Goal: Information Seeking & Learning: Learn about a topic

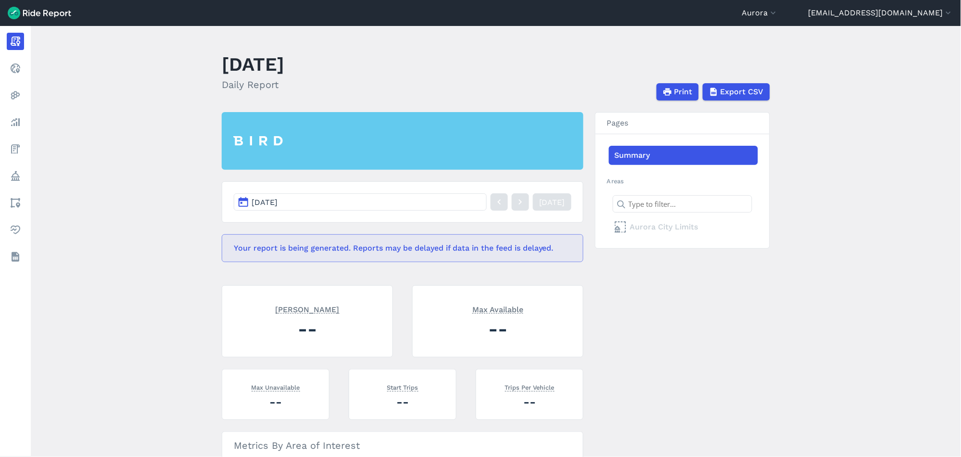
click at [35, 13] on img at bounding box center [40, 13] width 64 height 13
click at [778, 15] on button "Aurora" at bounding box center [760, 13] width 36 height 12
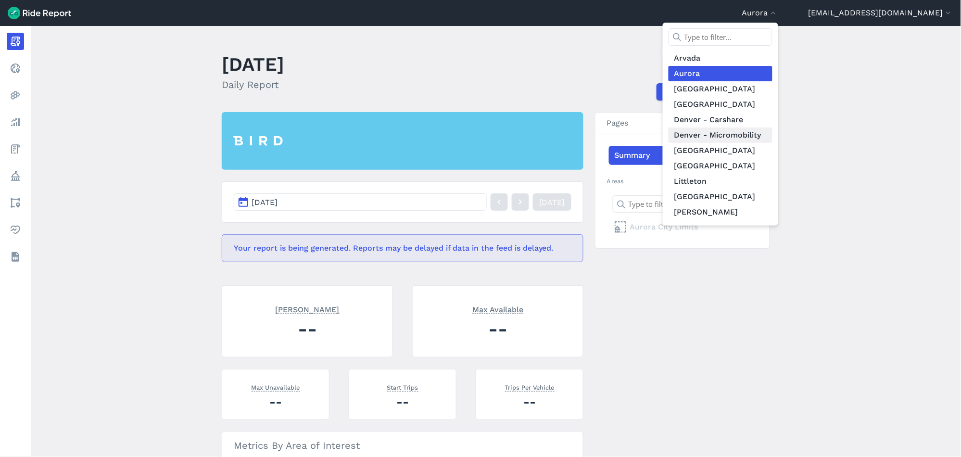
click at [773, 130] on link "Denver - Micromobility" at bounding box center [721, 134] width 104 height 15
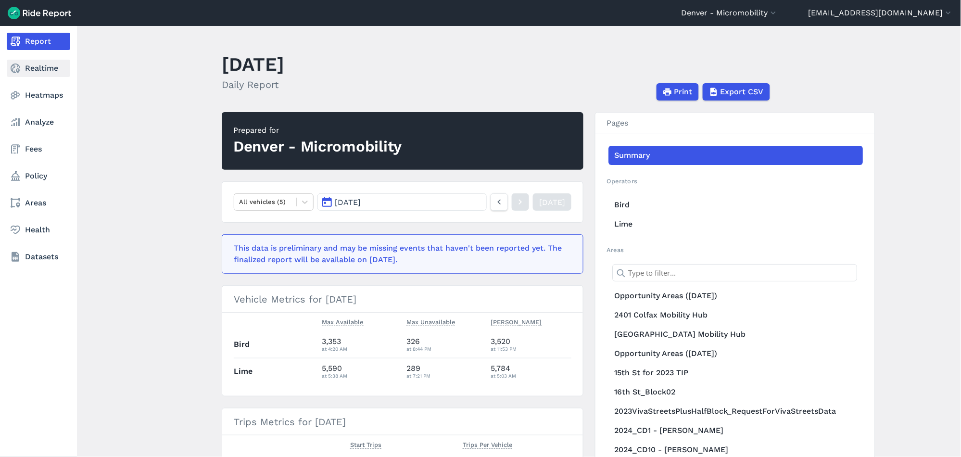
click at [38, 67] on link "Realtime" at bounding box center [39, 68] width 64 height 17
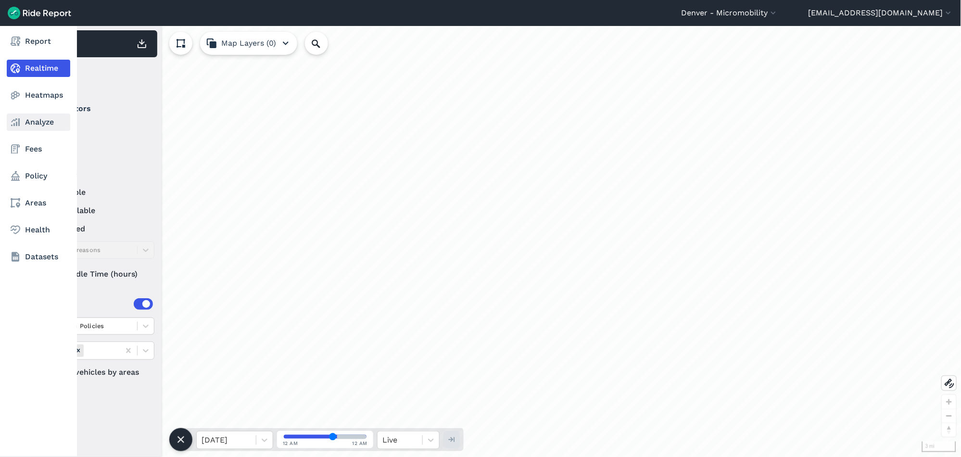
click at [35, 126] on link "Analyze" at bounding box center [39, 122] width 64 height 17
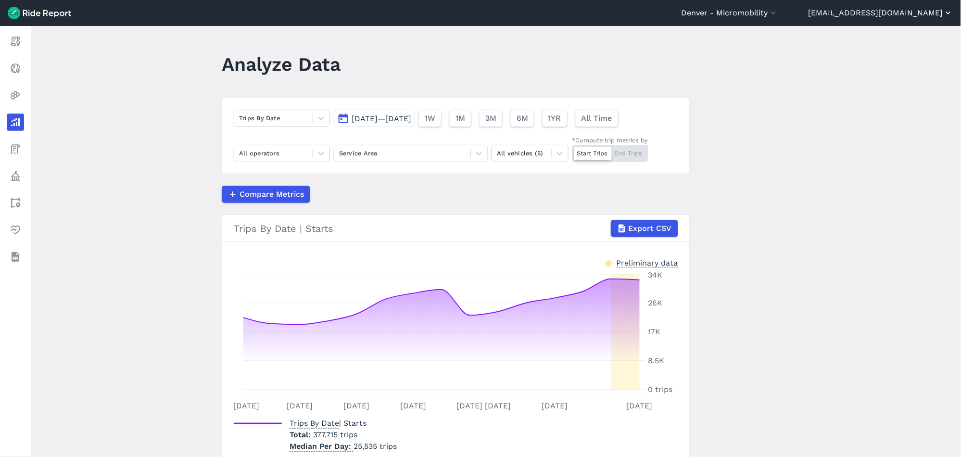
click at [900, 15] on button "[EMAIL_ADDRESS][DOMAIN_NAME]" at bounding box center [881, 13] width 145 height 12
click at [871, 65] on button "Sign Out" at bounding box center [896, 66] width 104 height 15
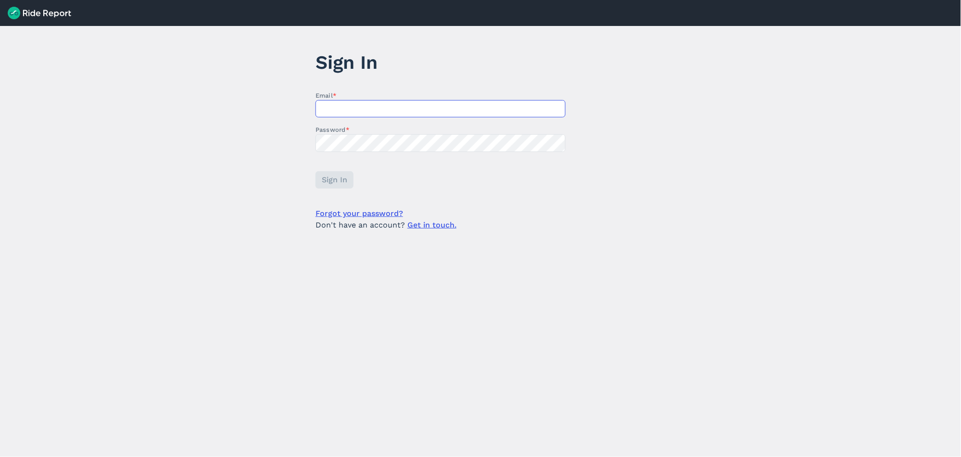
type input "[EMAIL_ADDRESS][DOMAIN_NAME]"
click at [45, 22] on header at bounding box center [480, 13] width 961 height 26
click at [46, 11] on img at bounding box center [40, 13] width 64 height 13
click at [336, 179] on span "Sign In" at bounding box center [333, 180] width 25 height 12
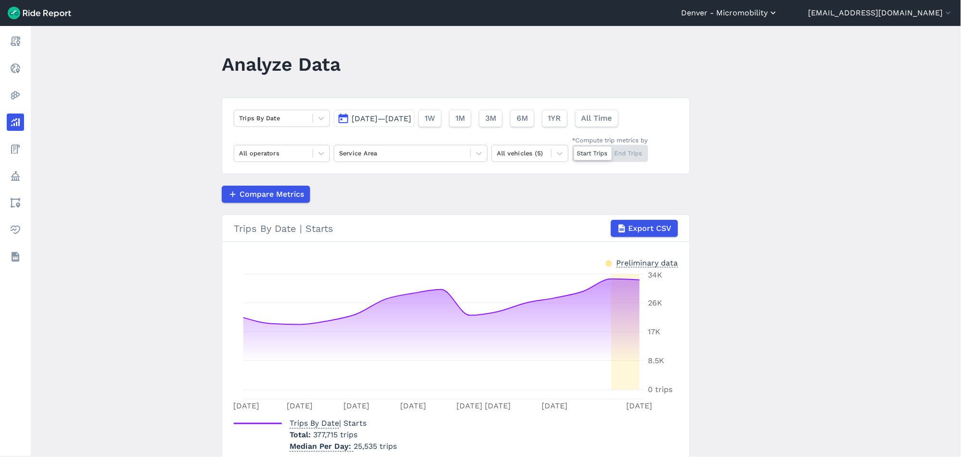
click at [778, 11] on button "Denver - Micromobility" at bounding box center [730, 13] width 97 height 12
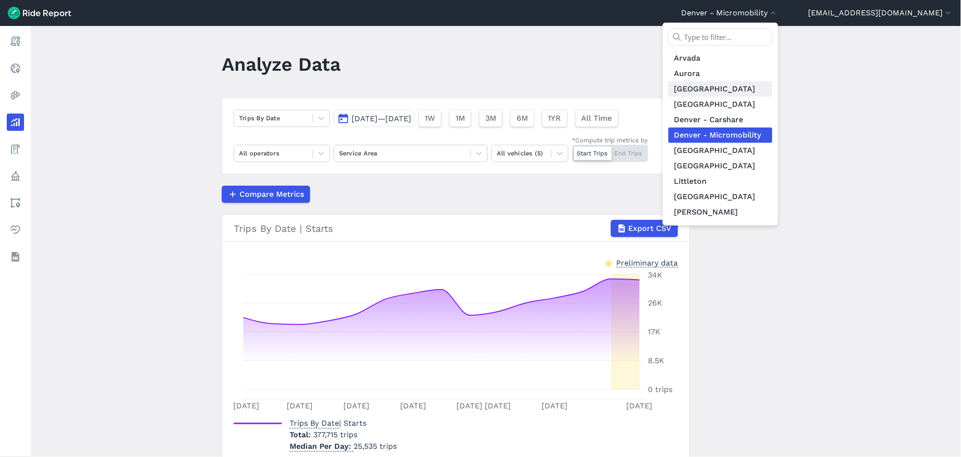
click at [756, 88] on link "[GEOGRAPHIC_DATA]" at bounding box center [721, 88] width 104 height 15
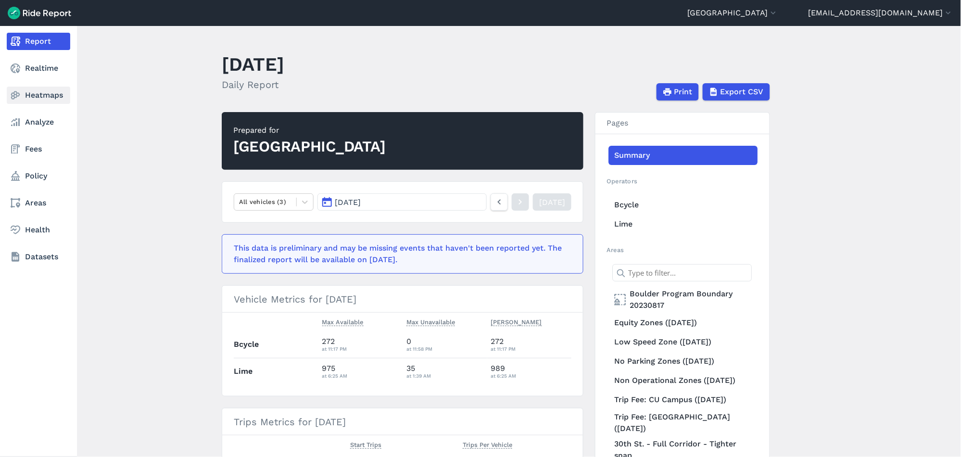
click at [48, 98] on link "Heatmaps" at bounding box center [39, 95] width 64 height 17
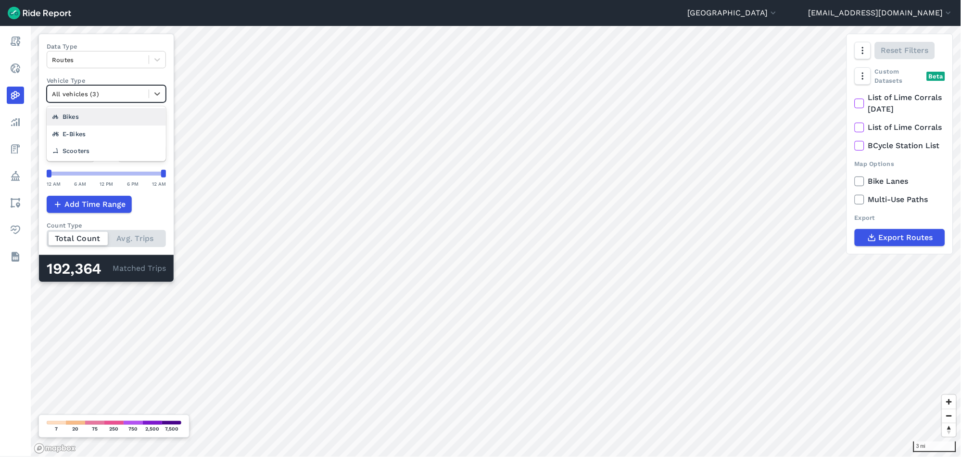
click at [68, 93] on div at bounding box center [98, 94] width 92 height 11
click at [74, 130] on div "E-Bikes" at bounding box center [106, 134] width 119 height 17
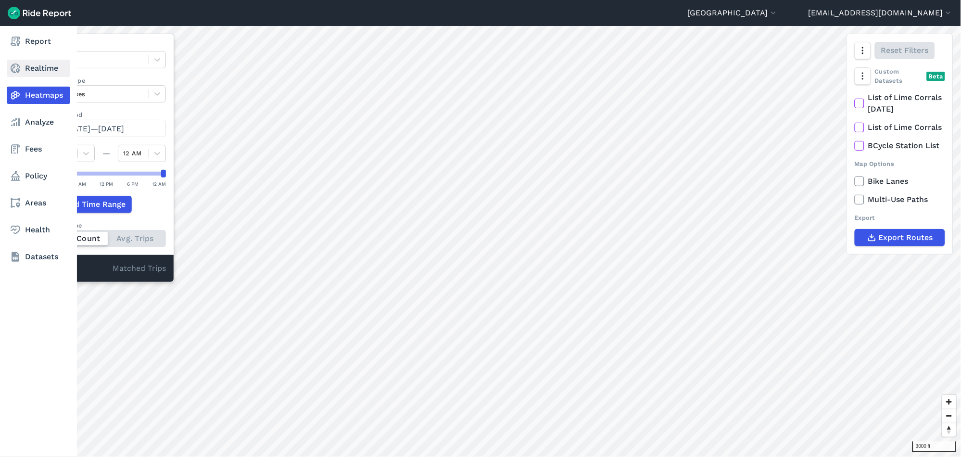
click at [39, 66] on link "Realtime" at bounding box center [39, 68] width 64 height 17
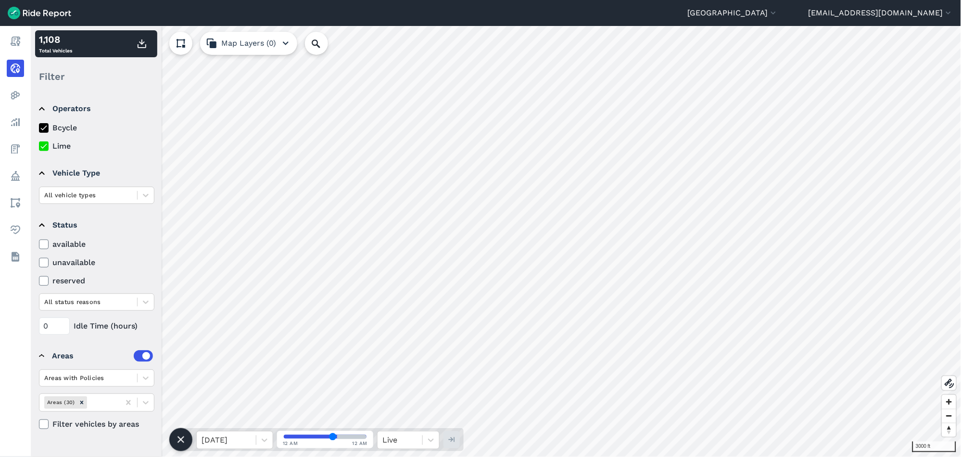
click at [41, 144] on icon at bounding box center [43, 146] width 9 height 10
click at [39, 144] on input "Lime" at bounding box center [39, 143] width 0 height 6
click at [902, 21] on header "[GEOGRAPHIC_DATA] [GEOGRAPHIC_DATA] [GEOGRAPHIC_DATA] [GEOGRAPHIC_DATA] [GEOGRA…" at bounding box center [480, 13] width 961 height 26
click at [902, 7] on button "[EMAIL_ADDRESS][DOMAIN_NAME]" at bounding box center [881, 13] width 145 height 12
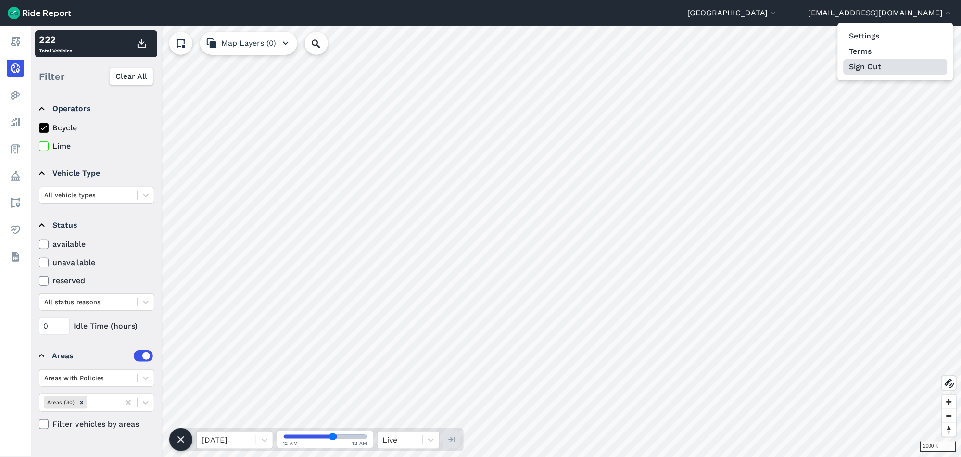
click at [867, 64] on button "Sign Out" at bounding box center [896, 66] width 104 height 15
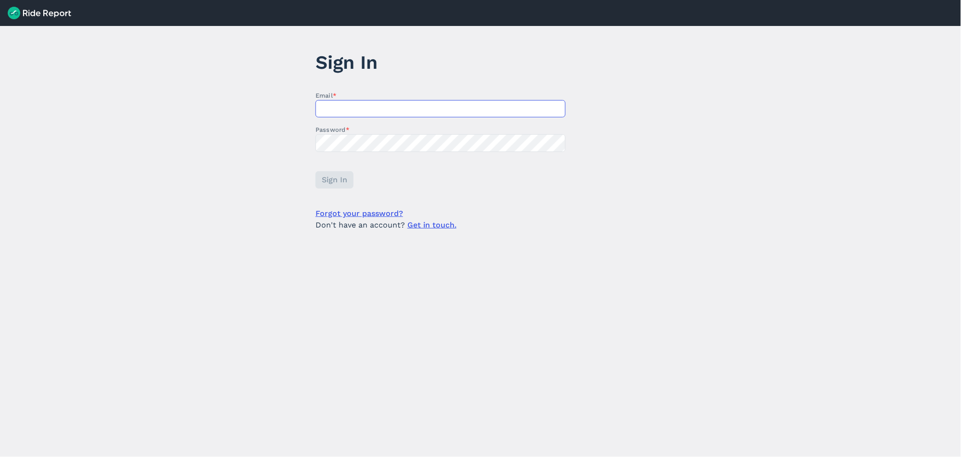
type input "[EMAIL_ADDRESS][DOMAIN_NAME]"
click at [47, 13] on img at bounding box center [40, 13] width 64 height 13
